Goal: Task Accomplishment & Management: Use online tool/utility

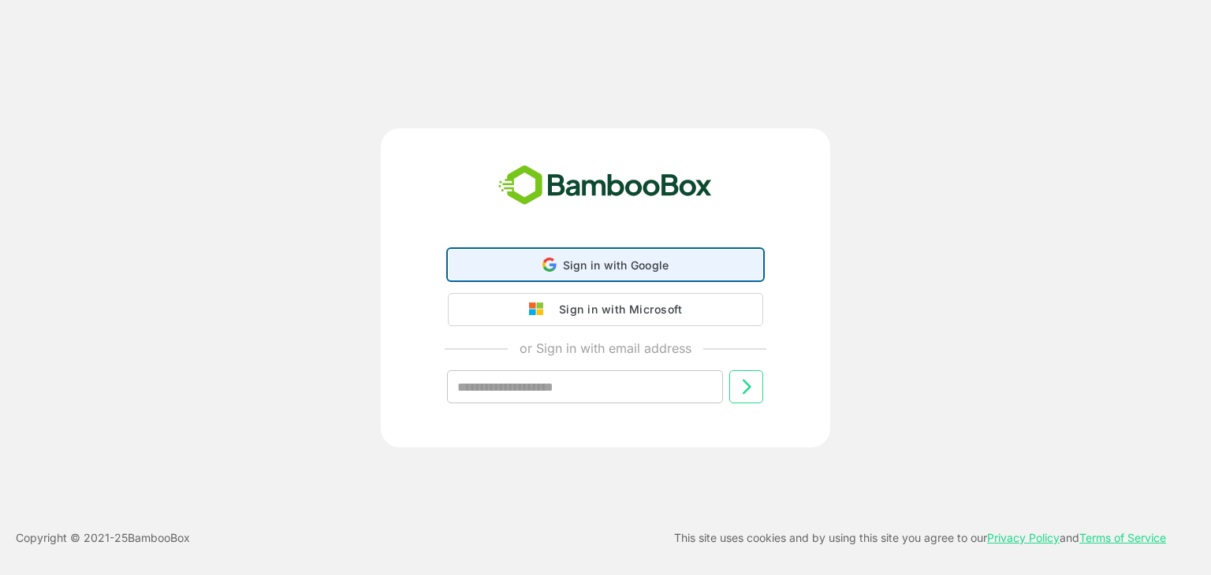
click at [632, 259] on span "Sign in with Google" at bounding box center [616, 265] width 106 height 13
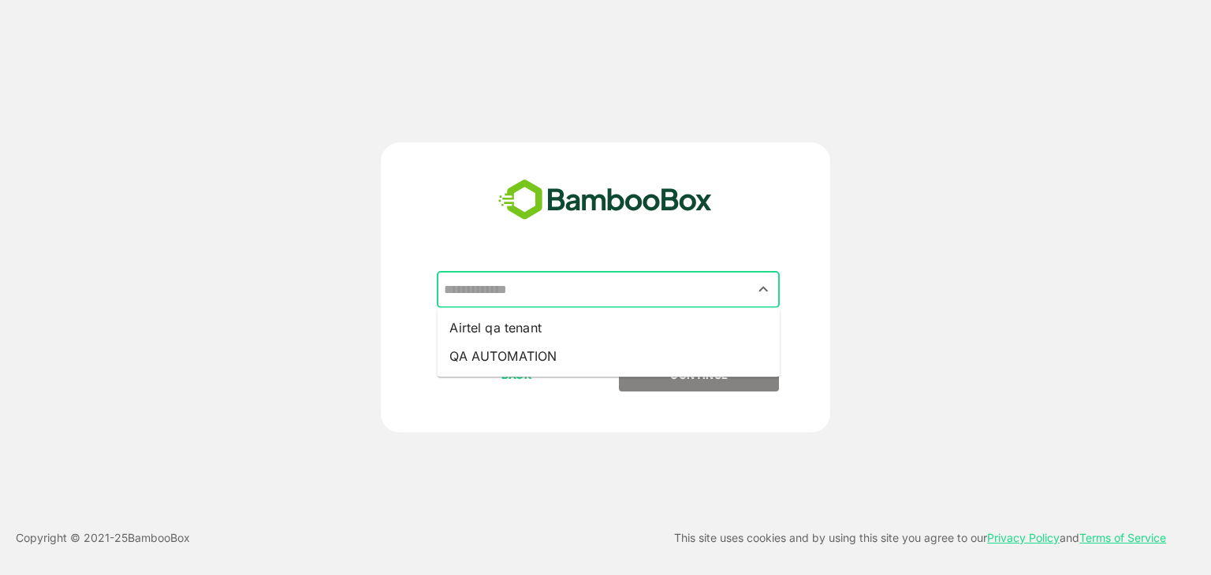
click at [545, 296] on input "text" at bounding box center [608, 290] width 337 height 30
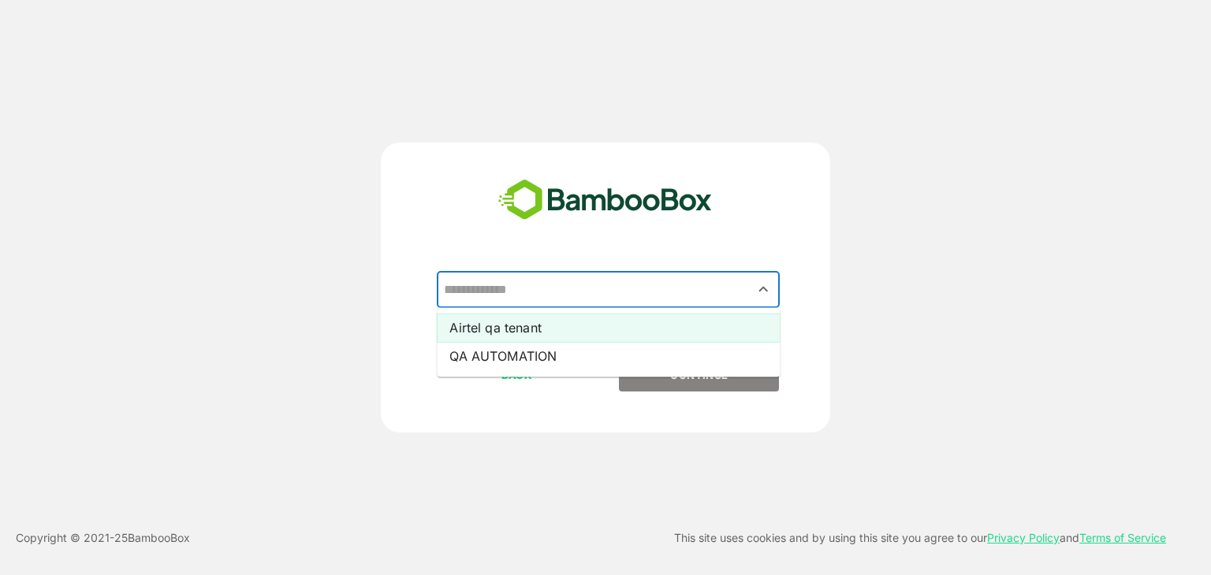
click at [542, 318] on li "Airtel qa tenant" at bounding box center [608, 328] width 343 height 28
type input "**********"
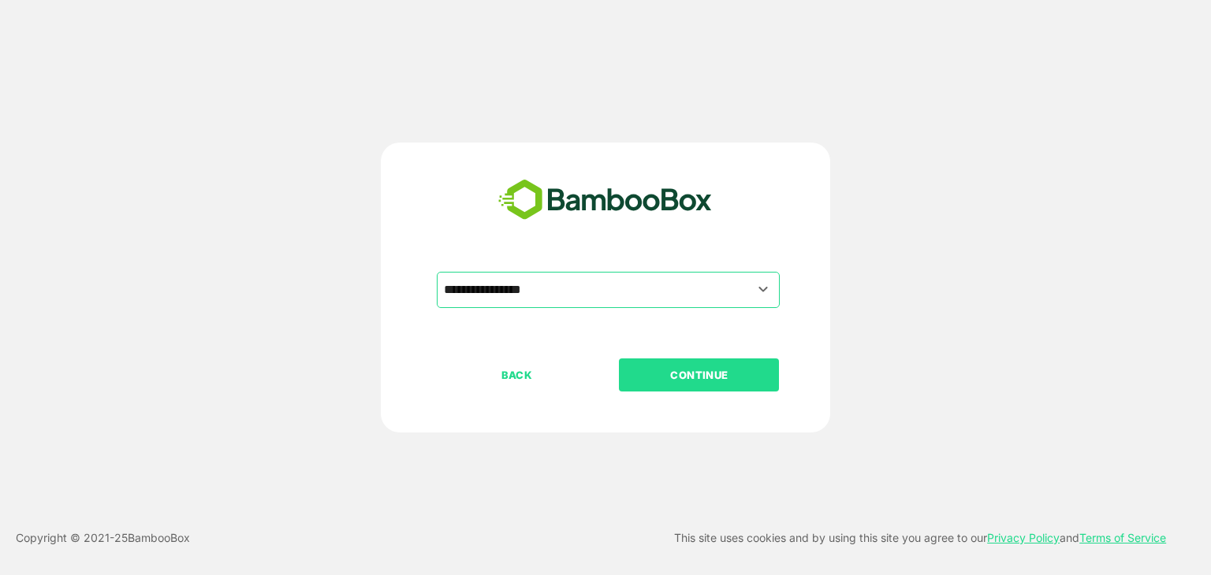
click at [720, 381] on p "CONTINUE" at bounding box center [699, 375] width 158 height 17
click at [690, 375] on p "CONTINUE" at bounding box center [699, 375] width 158 height 17
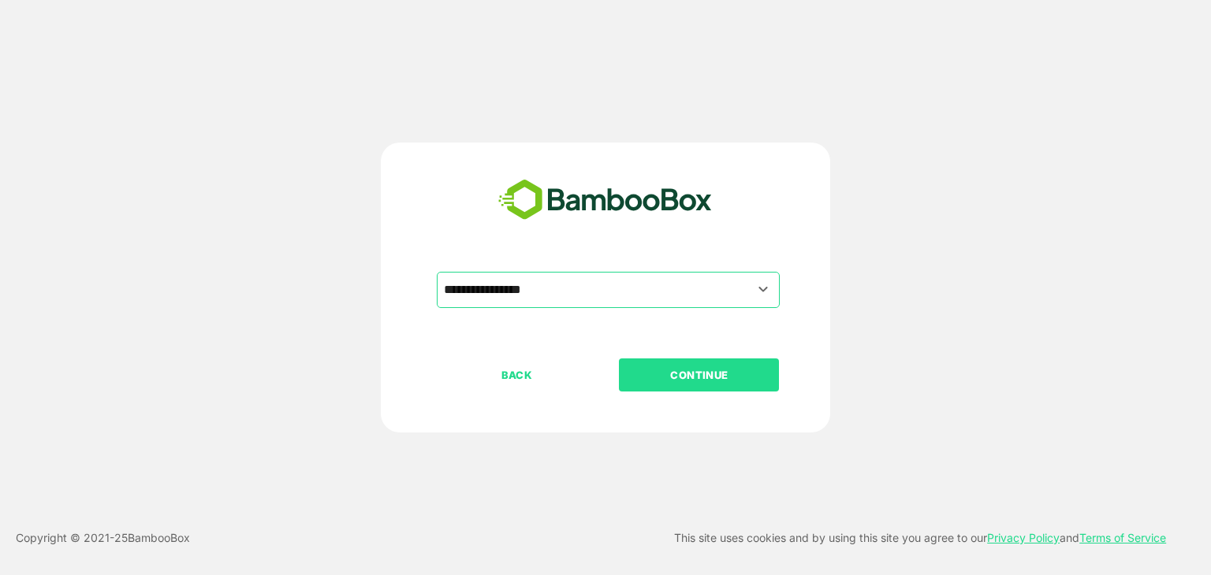
click at [690, 375] on p "CONTINUE" at bounding box center [699, 375] width 158 height 17
